Goal: Information Seeking & Learning: Find specific page/section

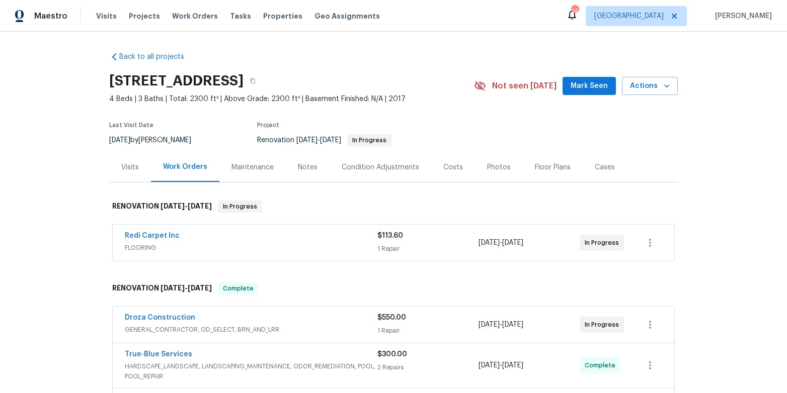
click at [126, 174] on div "Visits" at bounding box center [130, 167] width 42 height 30
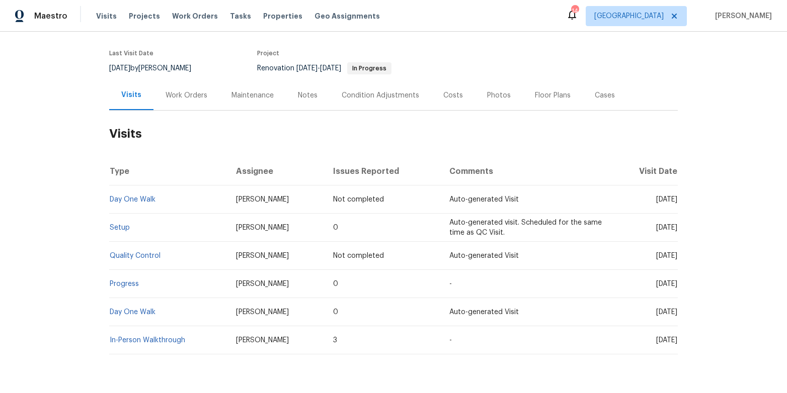
scroll to position [102, 0]
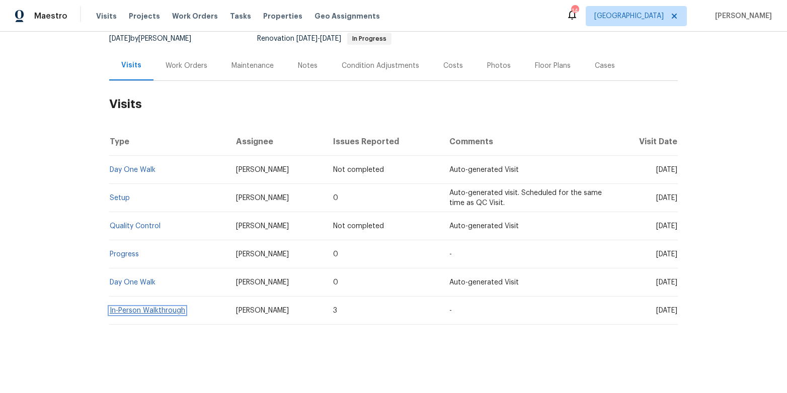
click at [151, 312] on link "In-Person Walkthrough" at bounding box center [147, 310] width 75 height 7
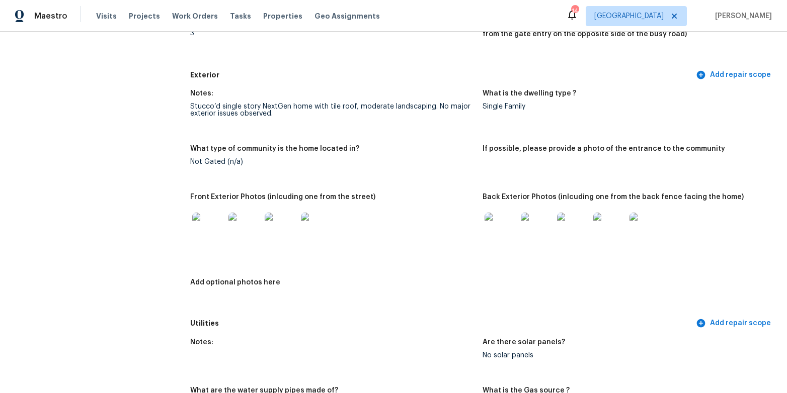
scroll to position [301, 0]
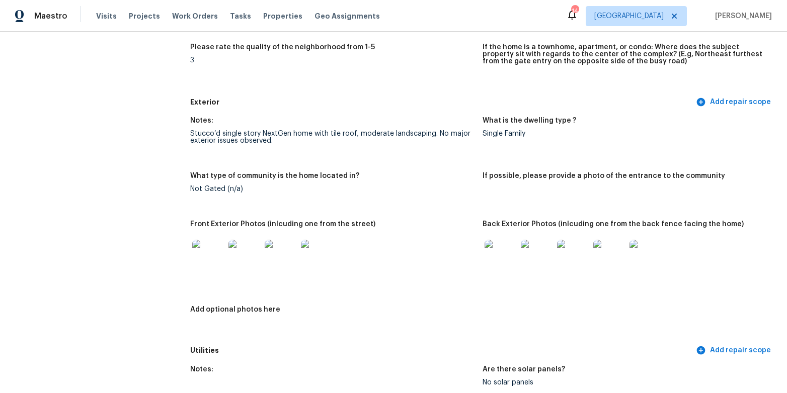
click at [516, 258] on img at bounding box center [501, 256] width 32 height 32
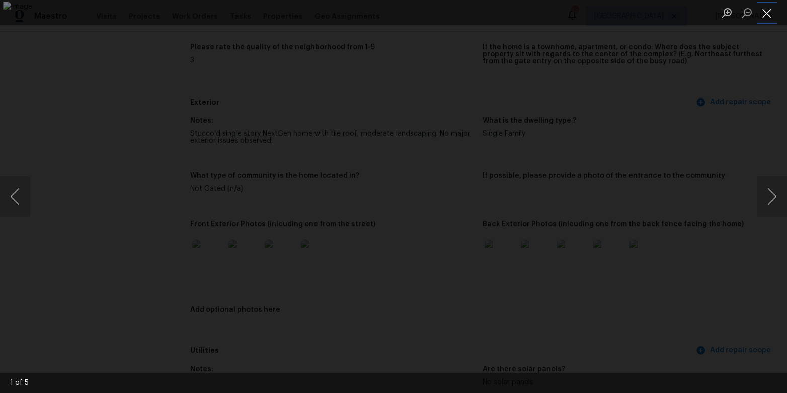
click at [767, 11] on button "Close lightbox" at bounding box center [767, 13] width 20 height 18
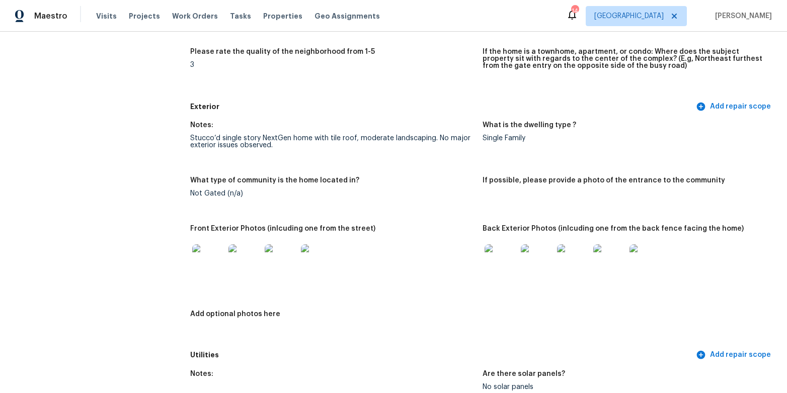
scroll to position [297, 0]
click at [501, 271] on img at bounding box center [501, 260] width 32 height 32
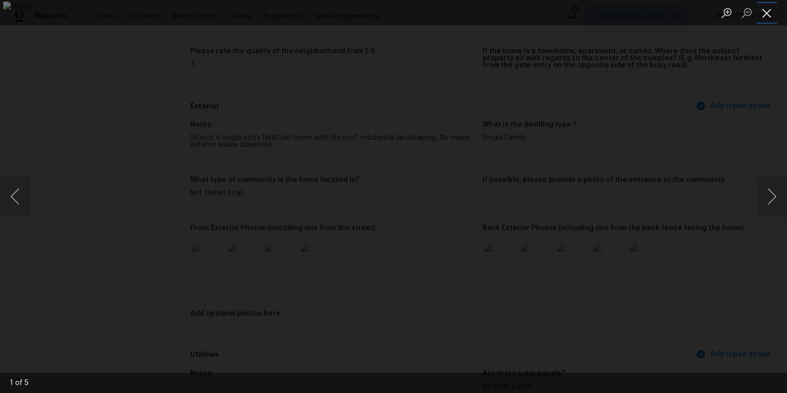
click at [771, 11] on button "Close lightbox" at bounding box center [767, 13] width 20 height 18
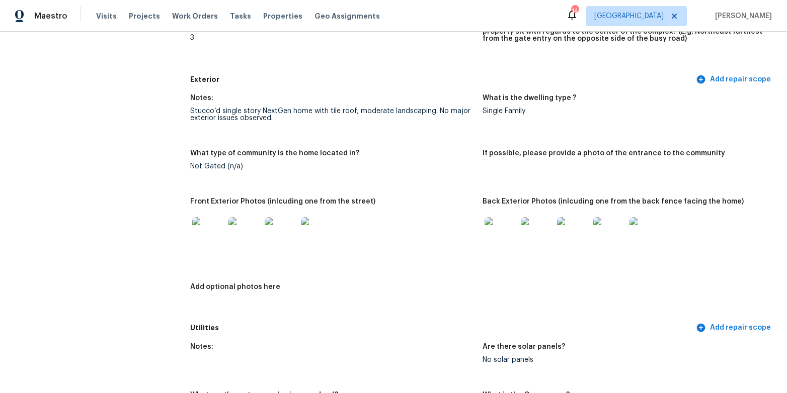
scroll to position [418, 0]
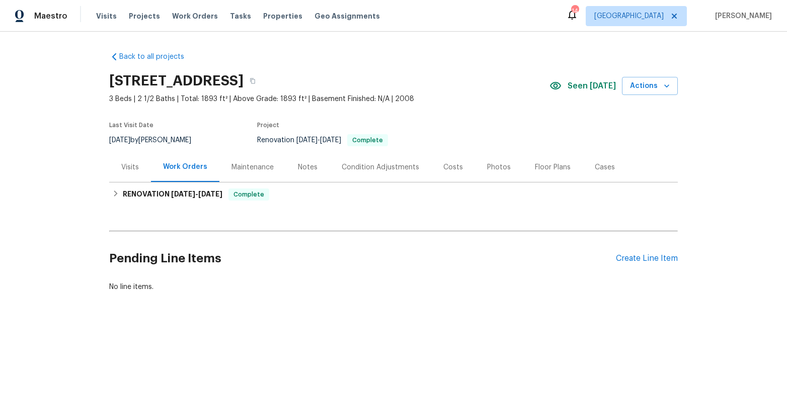
click at [124, 171] on div "Visits" at bounding box center [130, 168] width 18 height 10
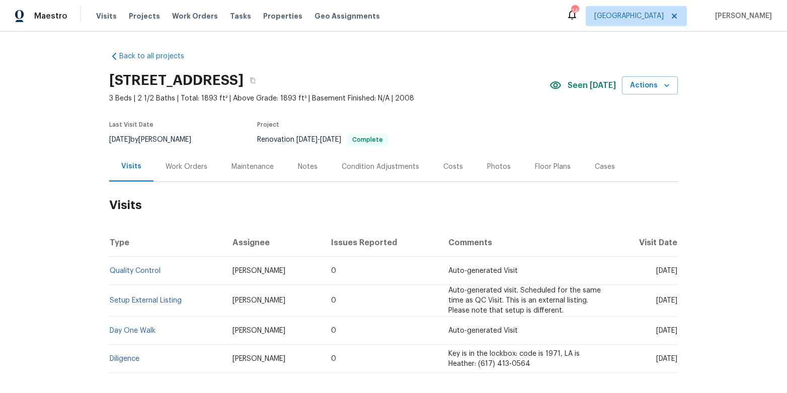
scroll to position [49, 0]
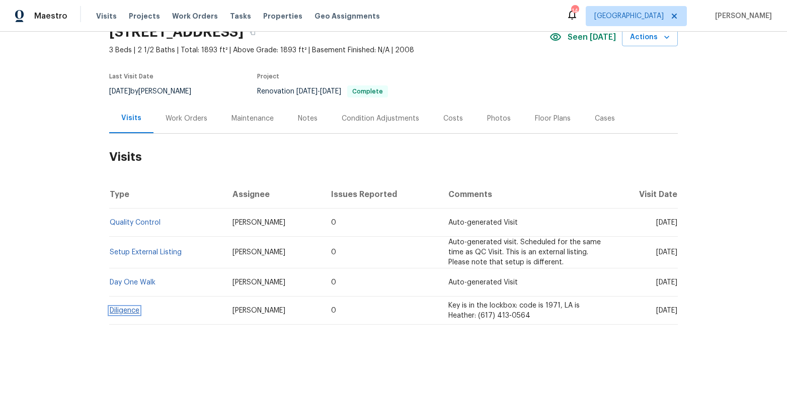
click at [131, 312] on link "Diligence" at bounding box center [125, 310] width 30 height 7
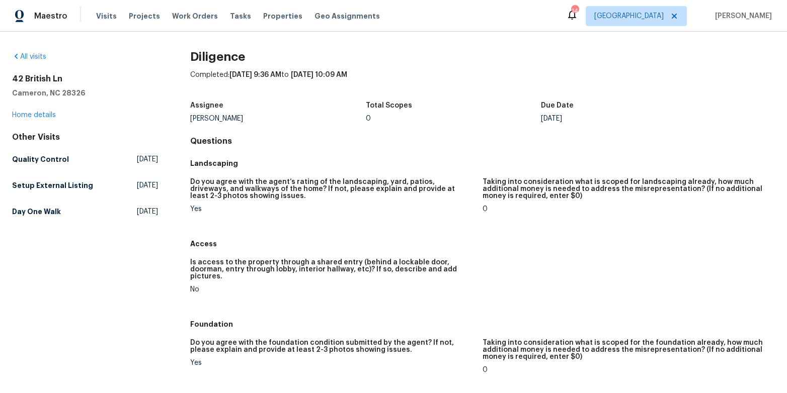
scroll to position [3, 0]
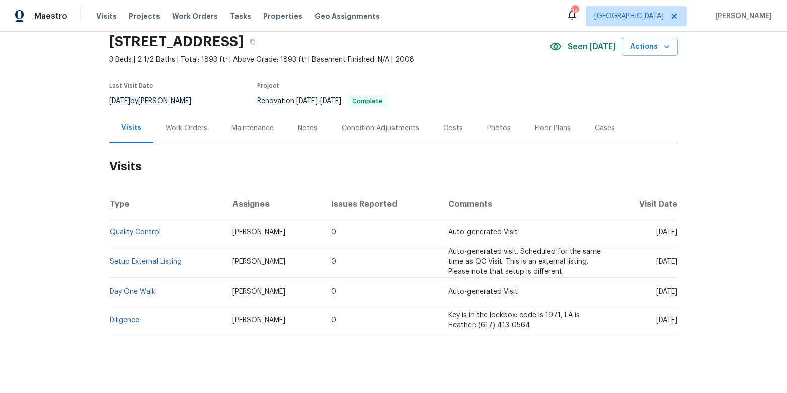
scroll to position [49, 0]
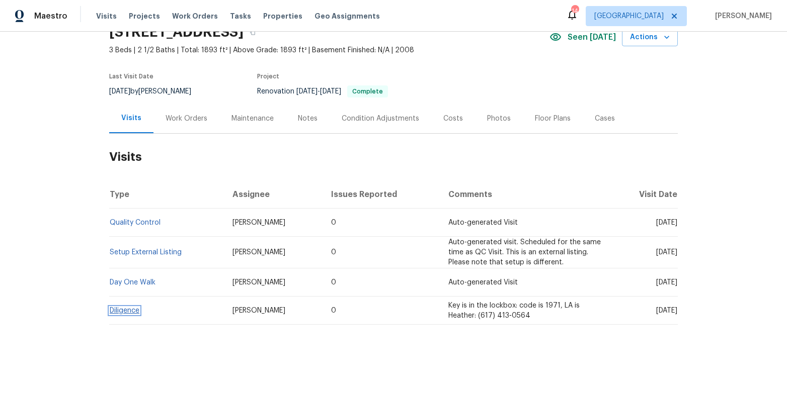
click at [125, 310] on link "Diligence" at bounding box center [125, 310] width 30 height 7
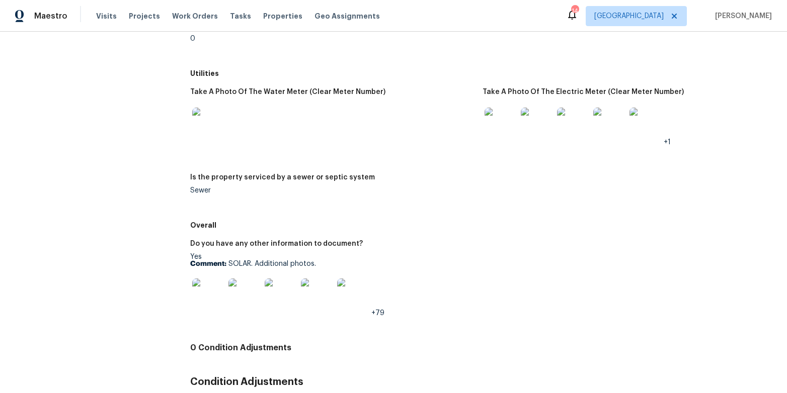
scroll to position [1390, 0]
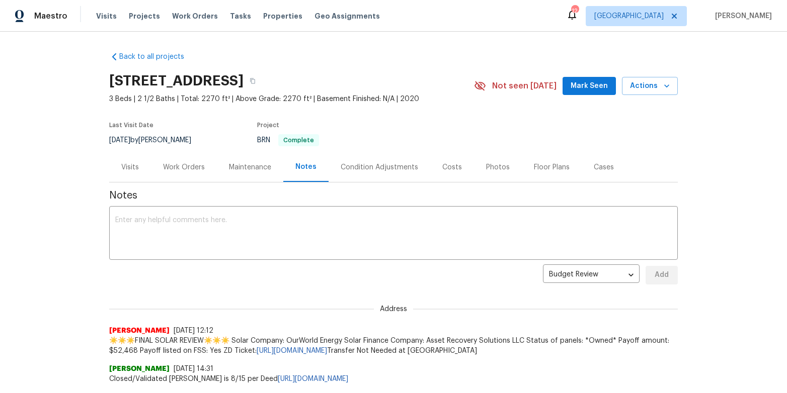
click at [133, 167] on div "Visits" at bounding box center [130, 168] width 18 height 10
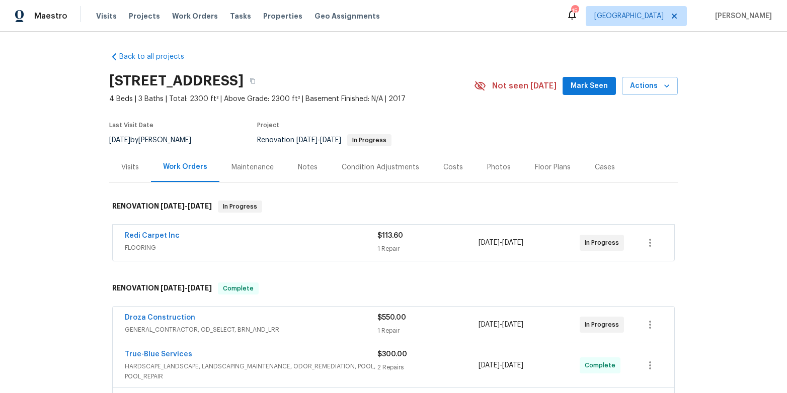
click at [132, 174] on div "Visits" at bounding box center [130, 167] width 42 height 30
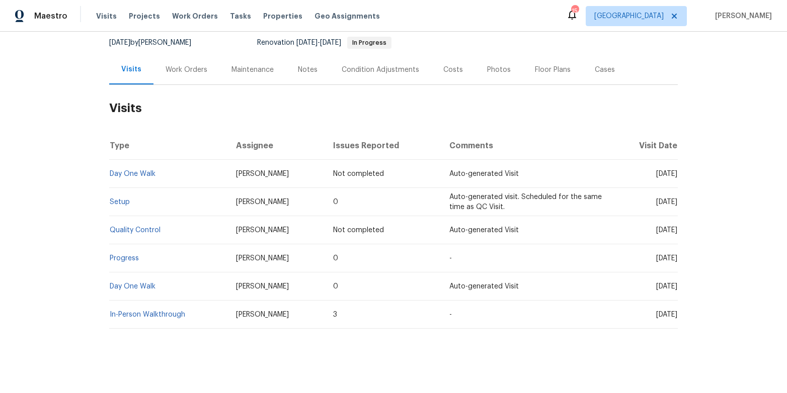
scroll to position [102, 0]
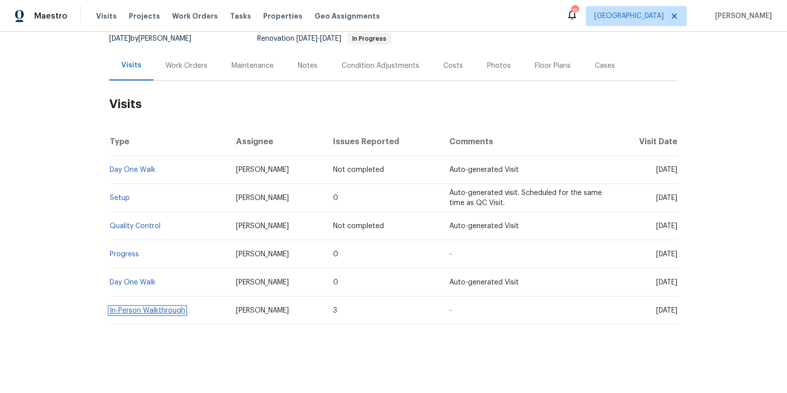
click at [129, 311] on link "In-Person Walkthrough" at bounding box center [147, 310] width 75 height 7
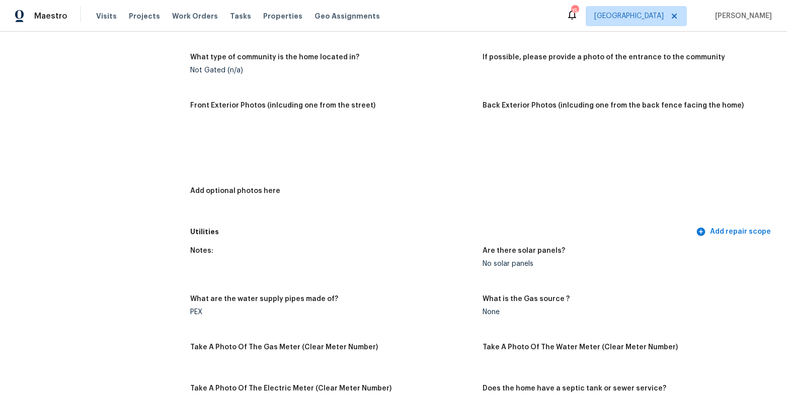
scroll to position [427, 0]
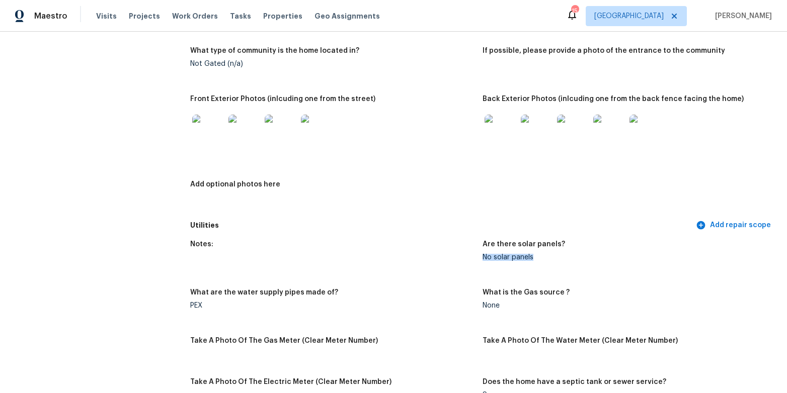
drag, startPoint x: 484, startPoint y: 260, endPoint x: 534, endPoint y: 258, distance: 50.4
click at [534, 258] on div "No solar panels" at bounding box center [625, 257] width 284 height 7
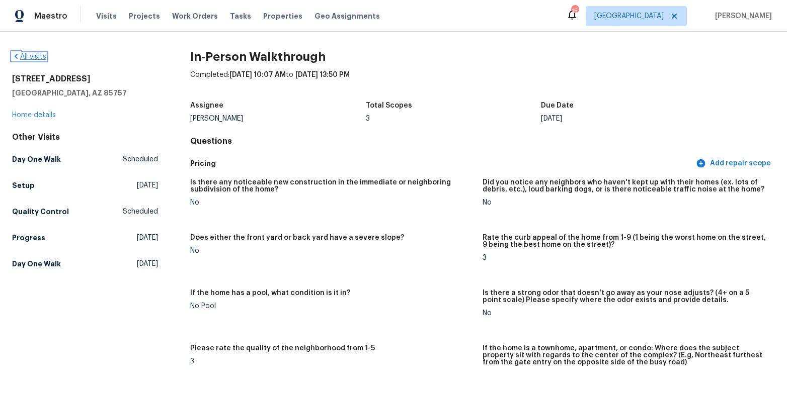
click at [34, 56] on link "All visits" at bounding box center [29, 56] width 34 height 7
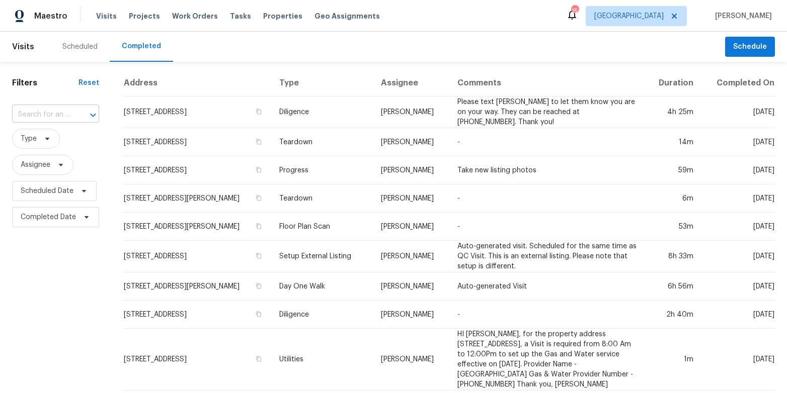
click at [70, 114] on div "​" at bounding box center [55, 115] width 87 height 16
paste input "[STREET_ADDRESS]"
type input "42 British Ln, Cameron, NC 28326"
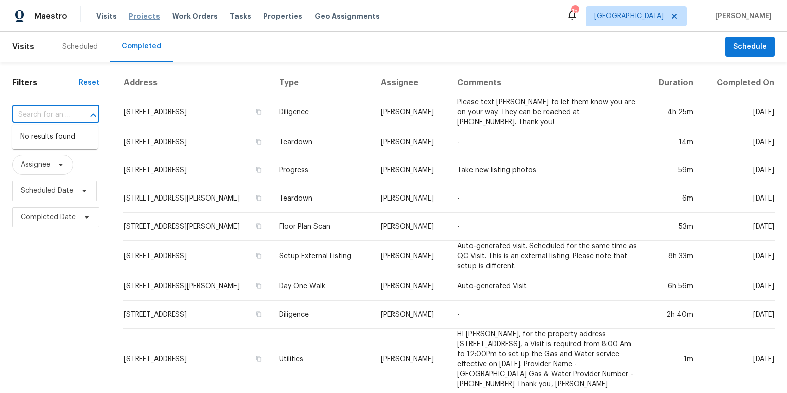
click at [141, 15] on span "Projects" at bounding box center [144, 16] width 31 height 10
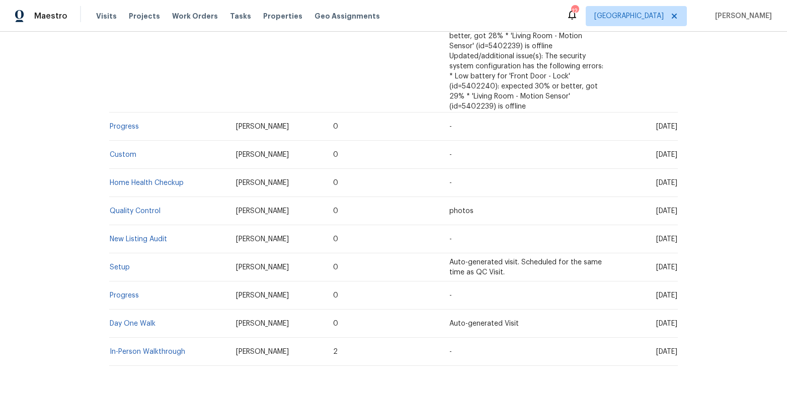
scroll to position [347, 0]
click at [131, 320] on link "Day One Walk" at bounding box center [133, 323] width 46 height 7
click at [131, 348] on link "In-Person Walkthrough" at bounding box center [147, 351] width 75 height 7
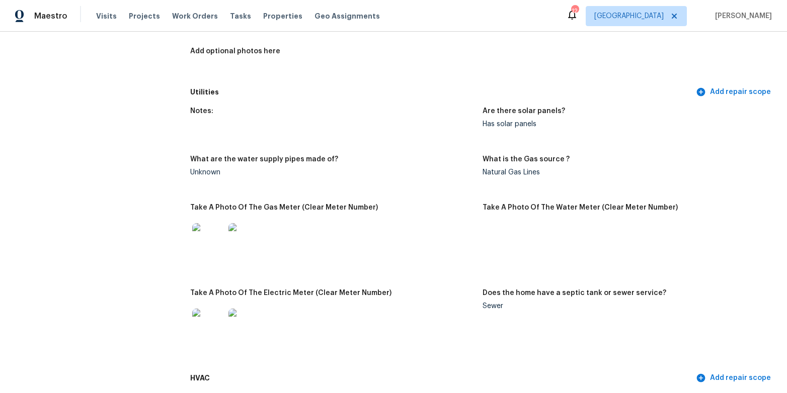
scroll to position [520, 0]
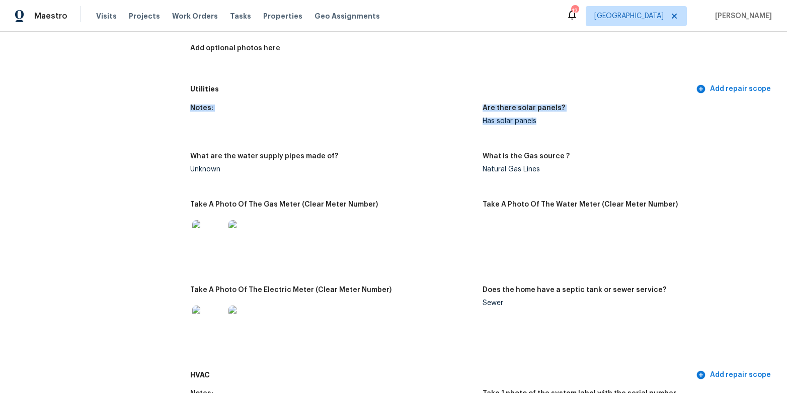
drag, startPoint x: 478, startPoint y: 103, endPoint x: 570, endPoint y: 127, distance: 95.1
click at [570, 127] on div "Notes: Are there solar panels? Has solar panels What are the water supply pipes…" at bounding box center [482, 233] width 585 height 268
click at [570, 127] on figure "Are there solar panels? Has solar panels" at bounding box center [629, 123] width 292 height 36
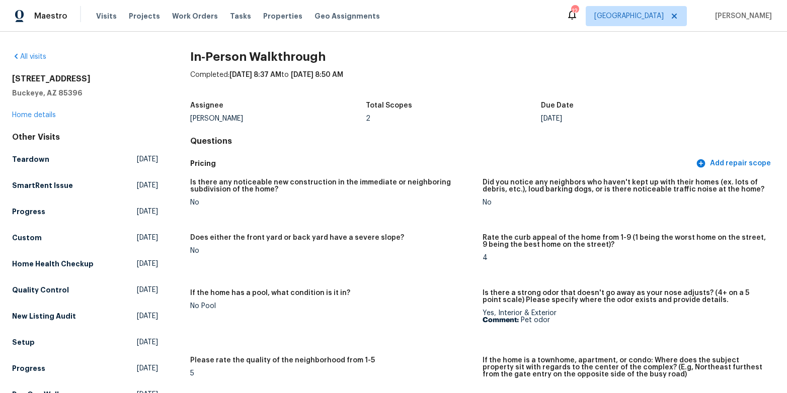
scroll to position [5, 0]
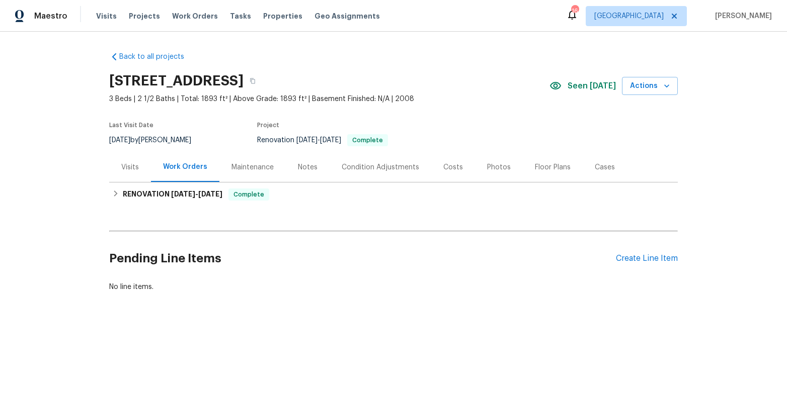
click at [129, 173] on div "Visits" at bounding box center [130, 167] width 42 height 30
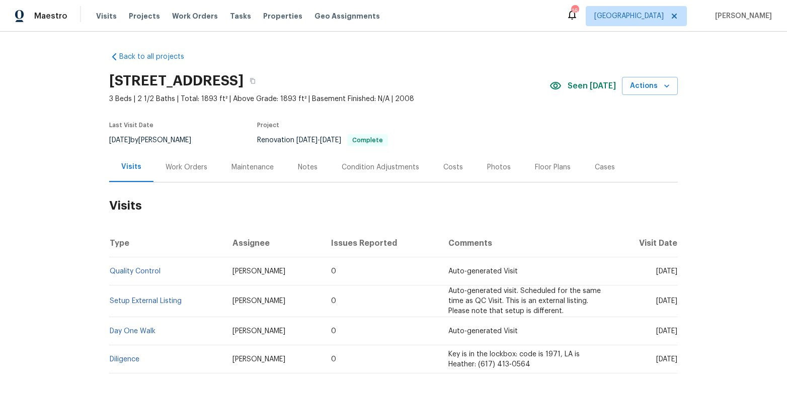
scroll to position [49, 0]
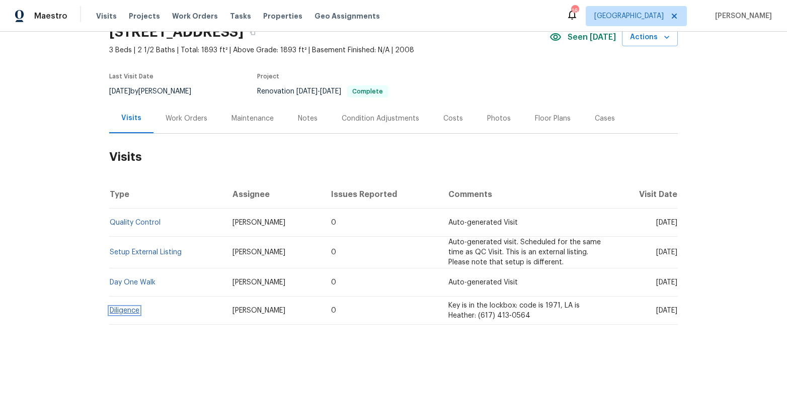
click at [118, 312] on link "Diligence" at bounding box center [125, 310] width 30 height 7
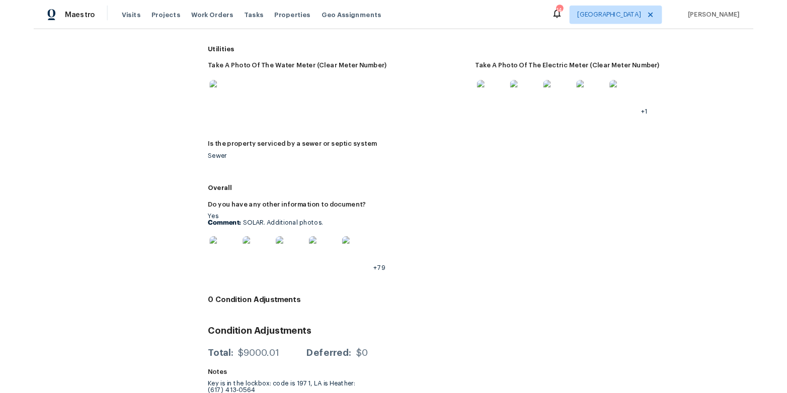
scroll to position [1353, 0]
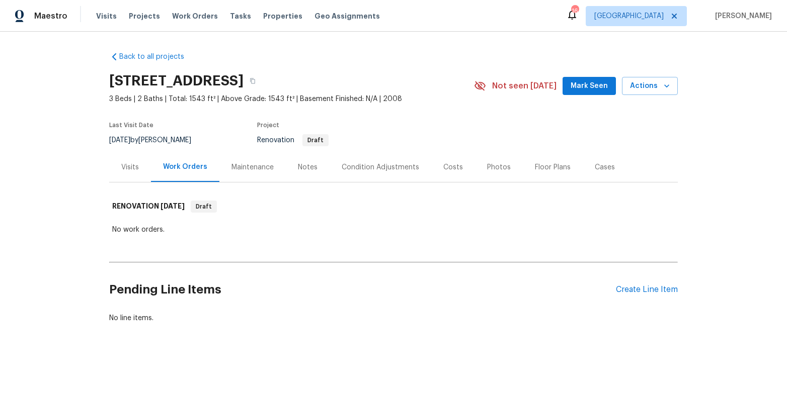
click at [131, 163] on div "Visits" at bounding box center [130, 168] width 18 height 10
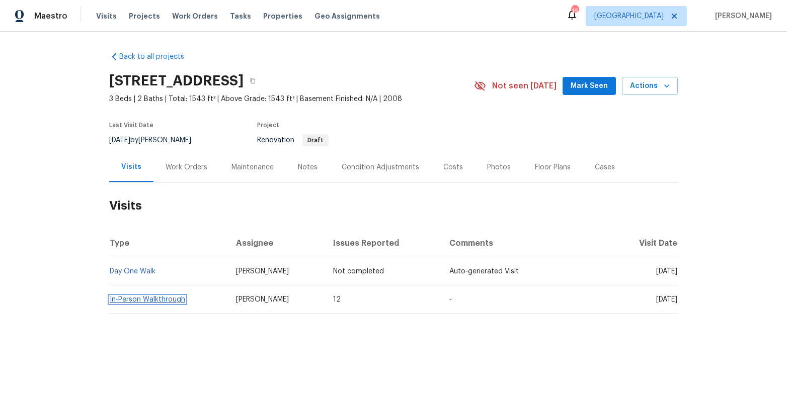
click at [139, 301] on link "In-Person Walkthrough" at bounding box center [147, 299] width 75 height 7
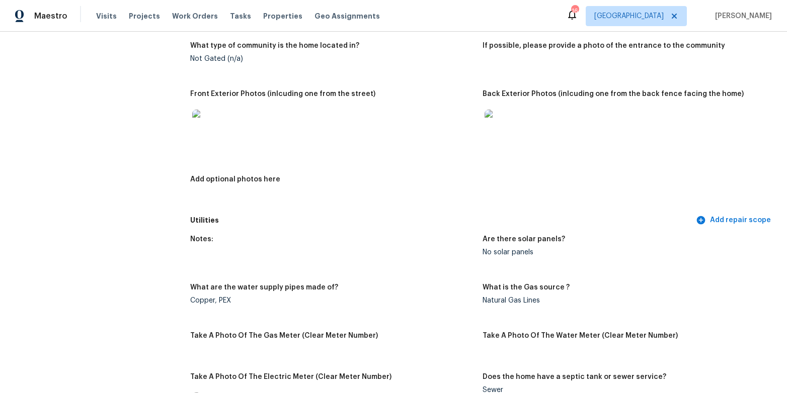
scroll to position [449, 0]
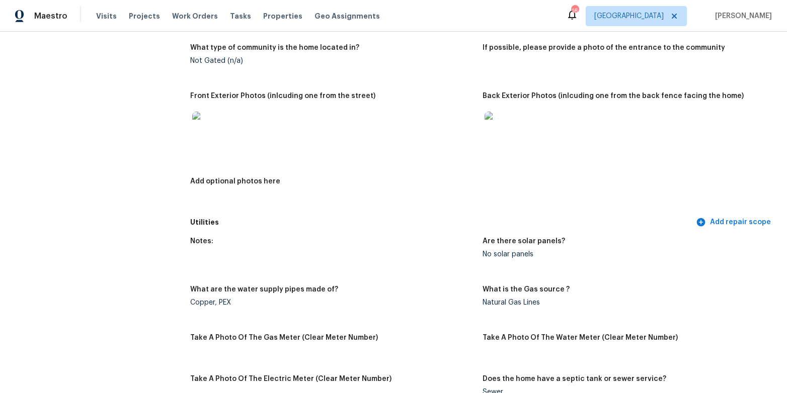
click at [503, 108] on div at bounding box center [501, 128] width 36 height 44
click at [503, 123] on img at bounding box center [501, 128] width 32 height 32
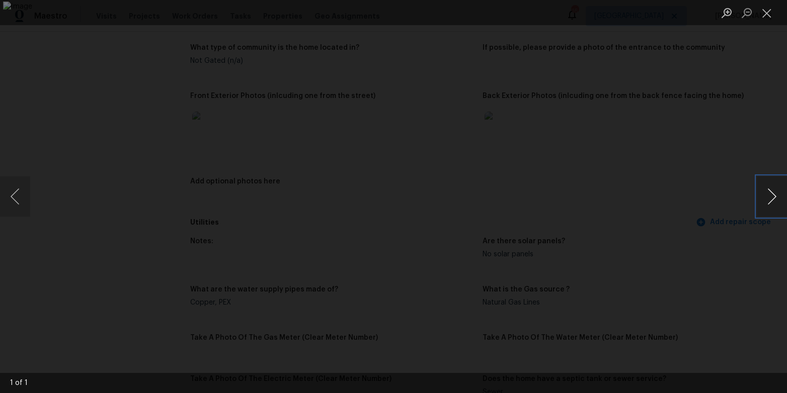
click at [778, 199] on button "Next image" at bounding box center [772, 197] width 30 height 40
drag, startPoint x: 776, startPoint y: 201, endPoint x: 775, endPoint y: 195, distance: 6.1
click at [776, 201] on button "Next image" at bounding box center [772, 197] width 30 height 40
click at [772, 13] on button "Close lightbox" at bounding box center [767, 13] width 20 height 18
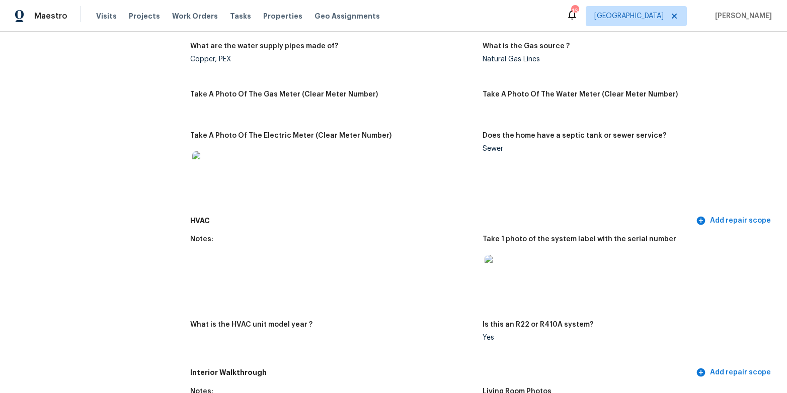
scroll to position [696, 0]
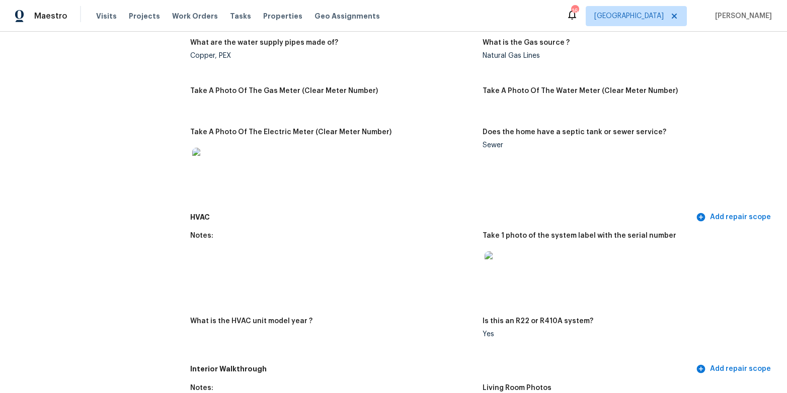
click at [210, 162] on img at bounding box center [208, 164] width 32 height 32
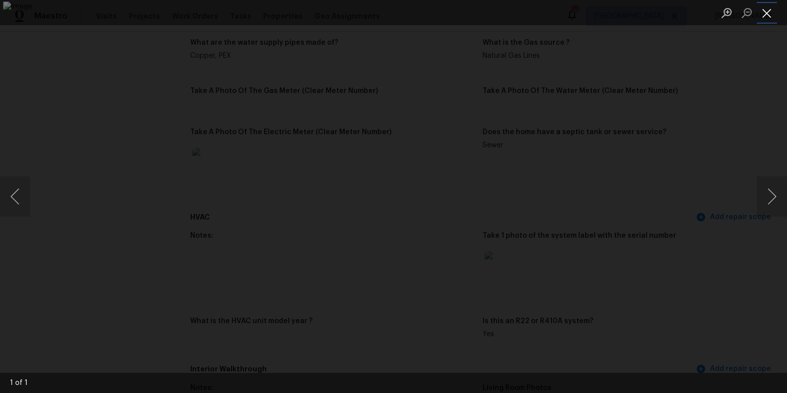
click at [763, 10] on button "Close lightbox" at bounding box center [767, 13] width 20 height 18
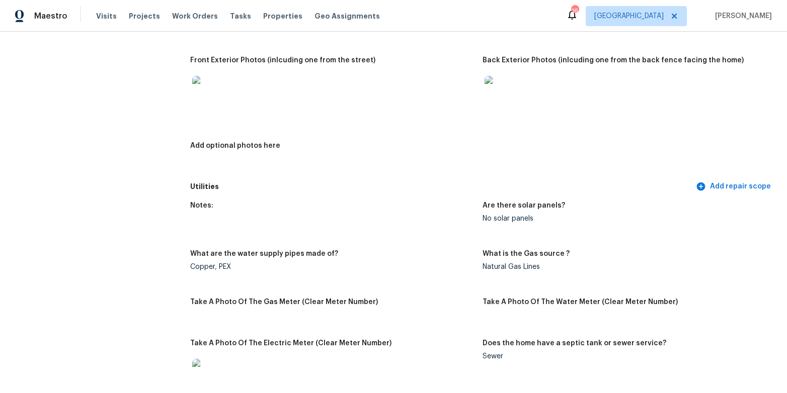
scroll to position [486, 0]
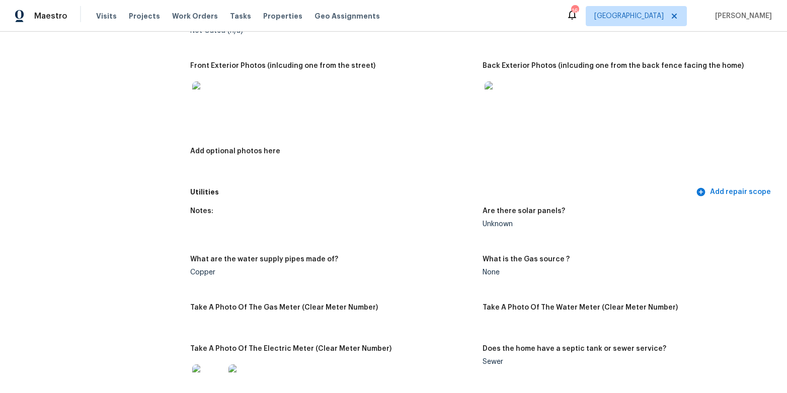
scroll to position [472, 0]
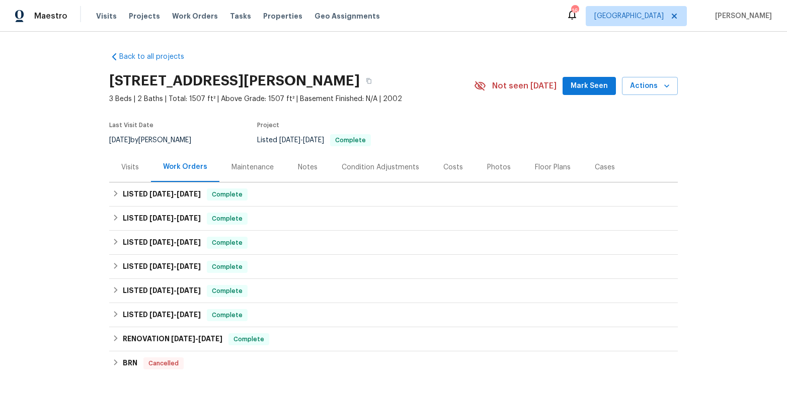
click at [126, 167] on div "Visits" at bounding box center [130, 168] width 18 height 10
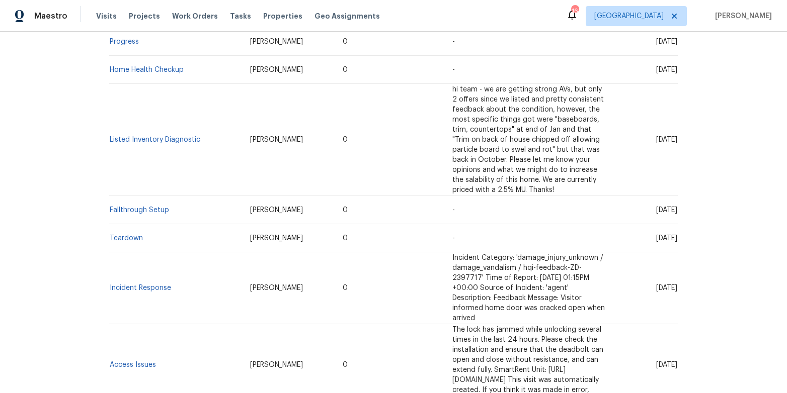
scroll to position [477, 0]
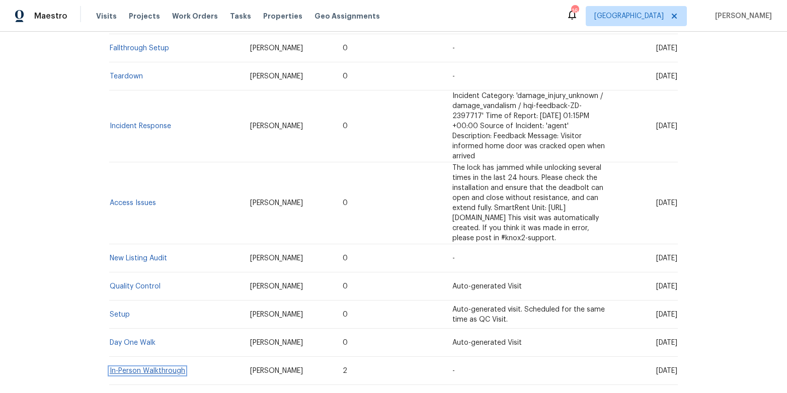
click at [137, 368] on link "In-Person Walkthrough" at bounding box center [147, 371] width 75 height 7
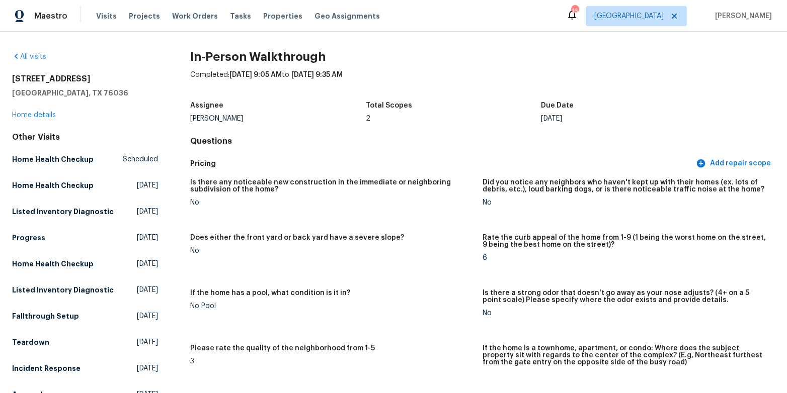
drag, startPoint x: 238, startPoint y: 117, endPoint x: 189, endPoint y: 117, distance: 48.3
copy div "Jason Fletcher"
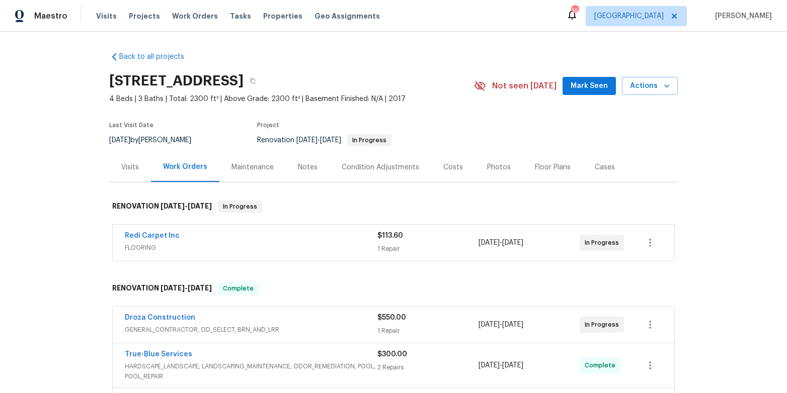
click at [137, 169] on div "Visits" at bounding box center [130, 168] width 18 height 10
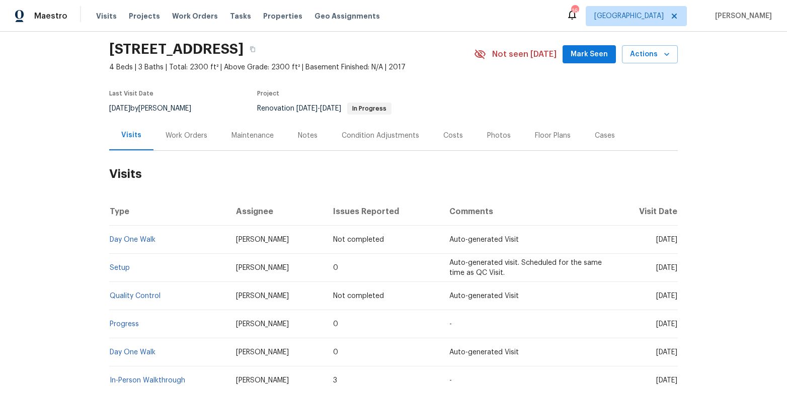
scroll to position [102, 0]
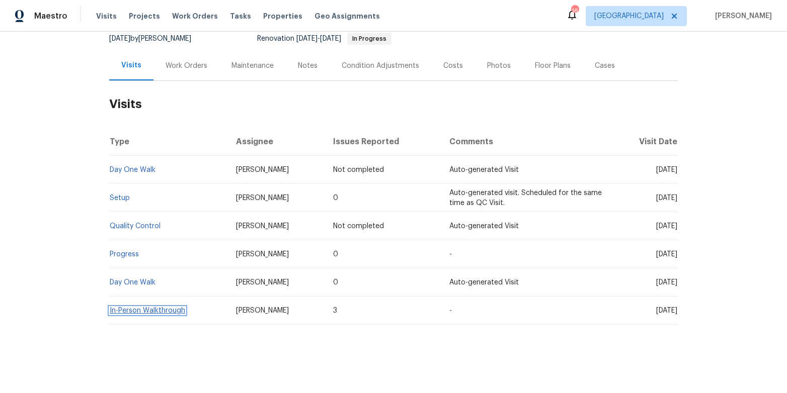
click at [149, 312] on link "In-Person Walkthrough" at bounding box center [147, 310] width 75 height 7
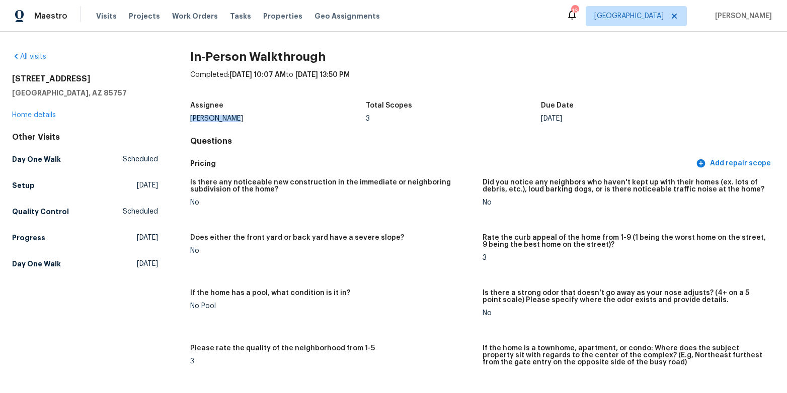
drag, startPoint x: 190, startPoint y: 119, endPoint x: 263, endPoint y: 119, distance: 72.5
click at [263, 119] on div "[PERSON_NAME]" at bounding box center [277, 118] width 175 height 7
copy div "[PERSON_NAME]"
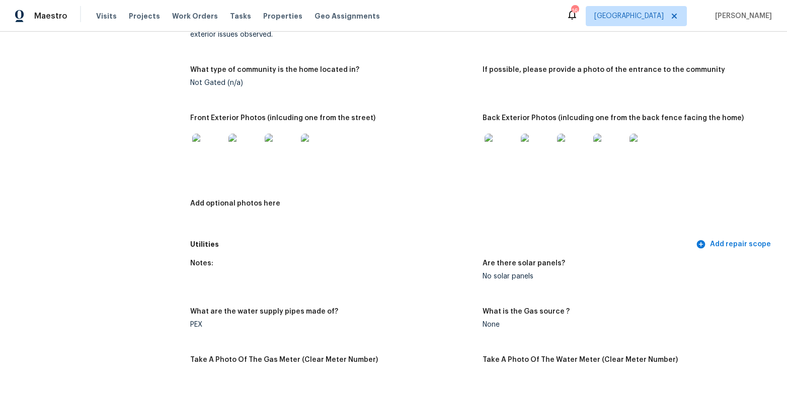
scroll to position [405, 0]
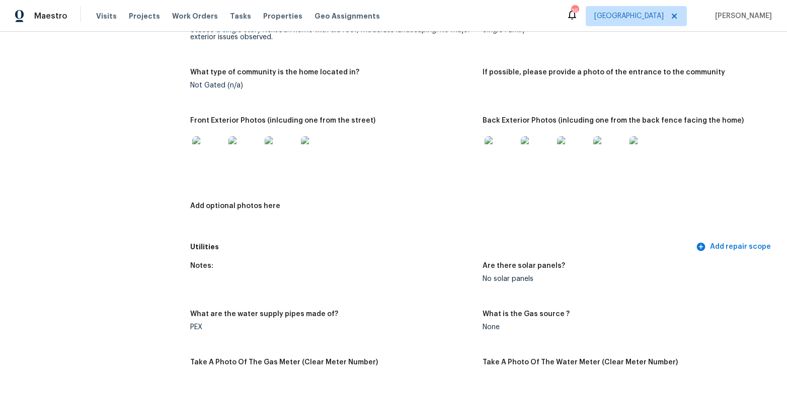
click at [507, 154] on img at bounding box center [501, 152] width 32 height 32
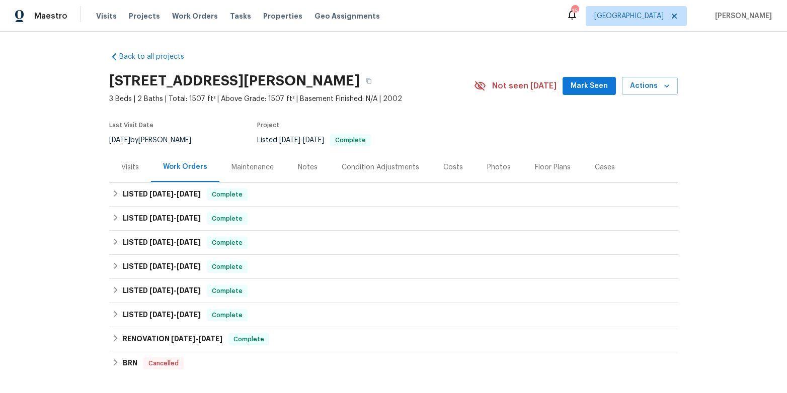
click at [124, 168] on div "Visits" at bounding box center [130, 168] width 18 height 10
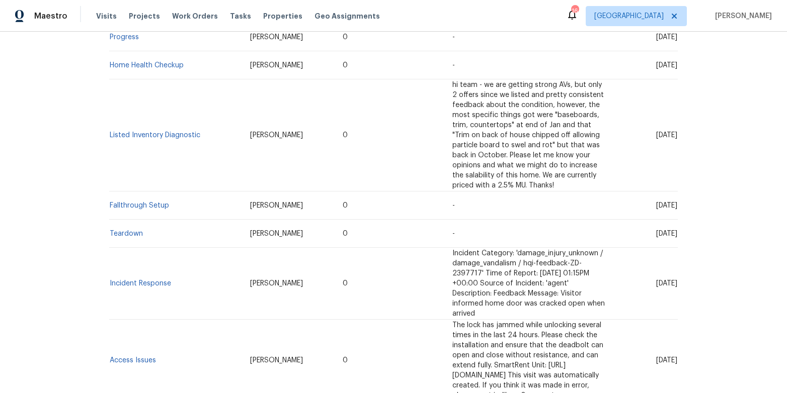
scroll to position [477, 0]
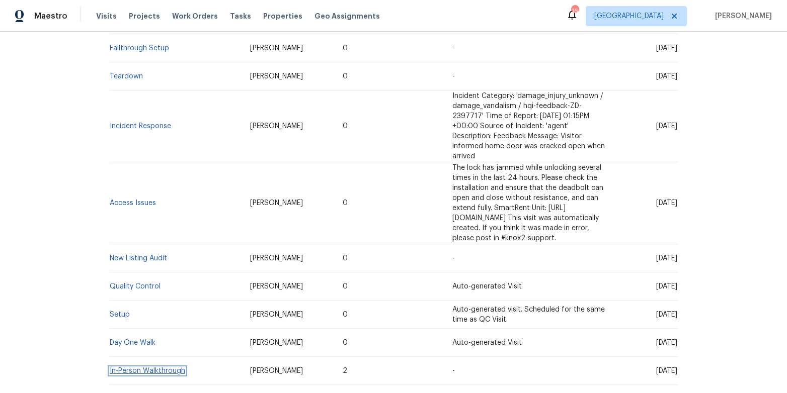
click at [153, 368] on link "In-Person Walkthrough" at bounding box center [147, 371] width 75 height 7
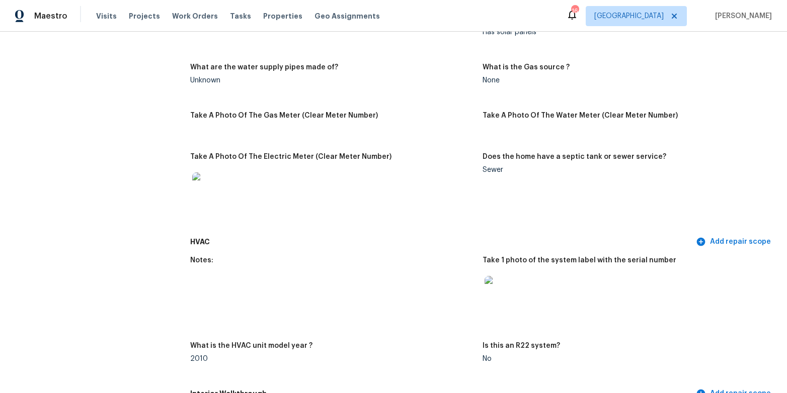
scroll to position [596, 0]
click at [224, 190] on img at bounding box center [208, 190] width 32 height 32
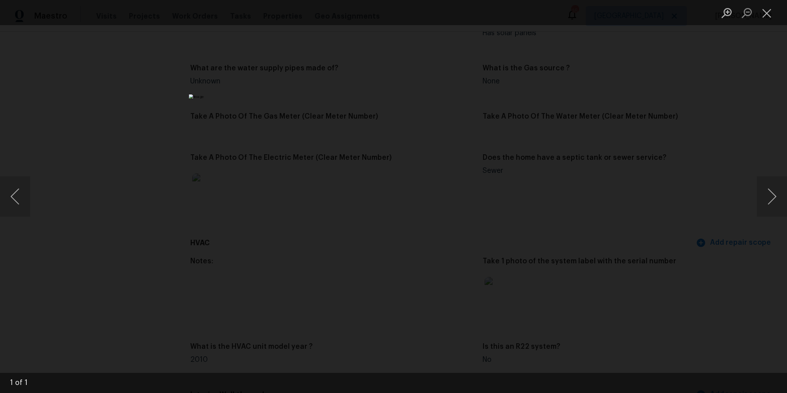
click at [186, 96] on div "Lightbox" at bounding box center [393, 196] width 787 height 393
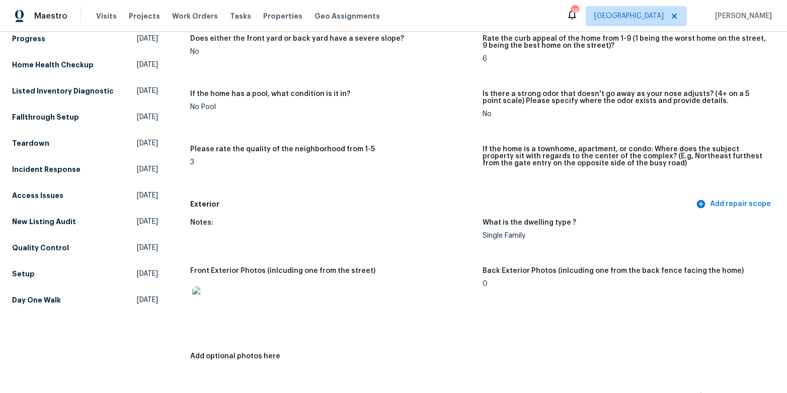
scroll to position [0, 0]
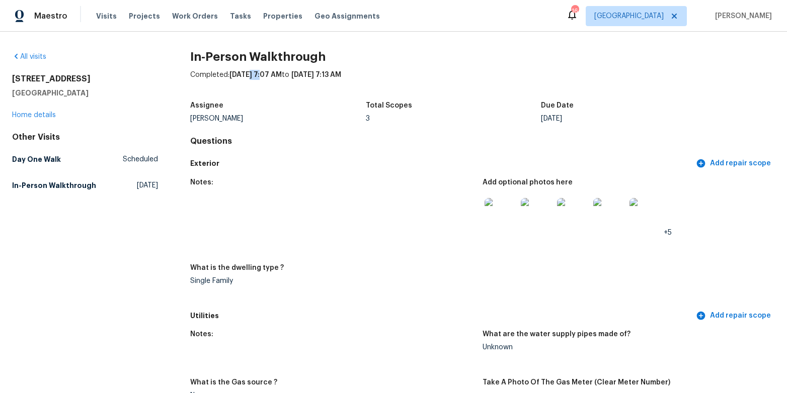
drag, startPoint x: 249, startPoint y: 76, endPoint x: 264, endPoint y: 74, distance: 14.7
click at [264, 74] on span "[DATE] 7:07 AM" at bounding box center [255, 74] width 52 height 7
